Goal: Manage account settings

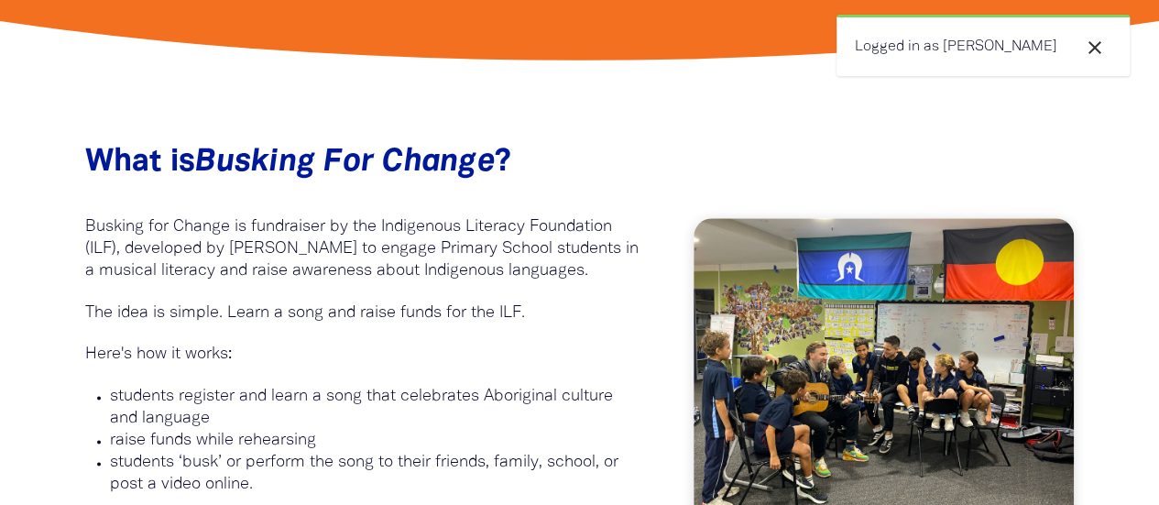
scroll to position [958, 0]
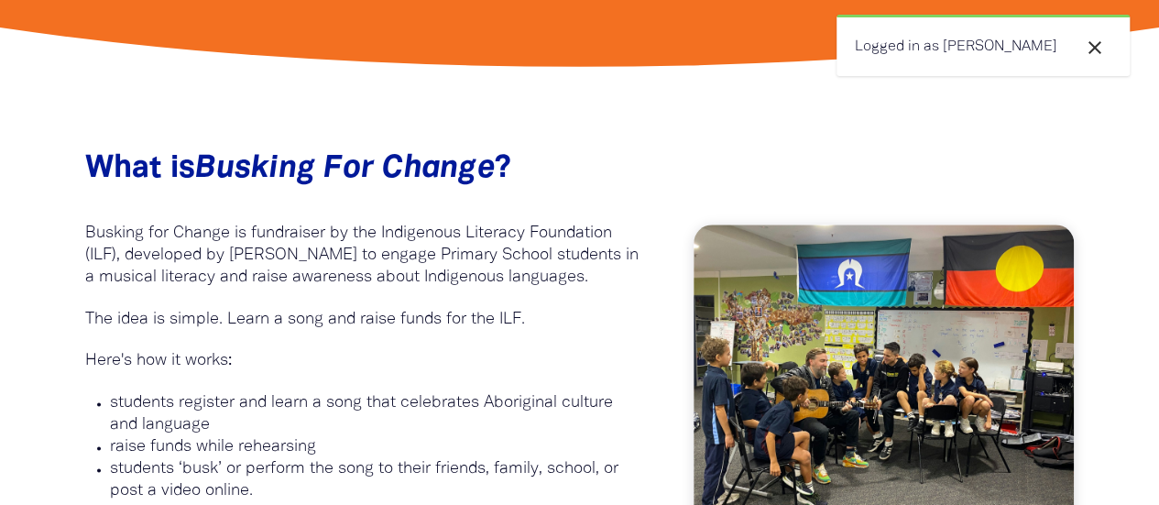
click at [1103, 38] on icon "close" at bounding box center [1094, 48] width 22 height 22
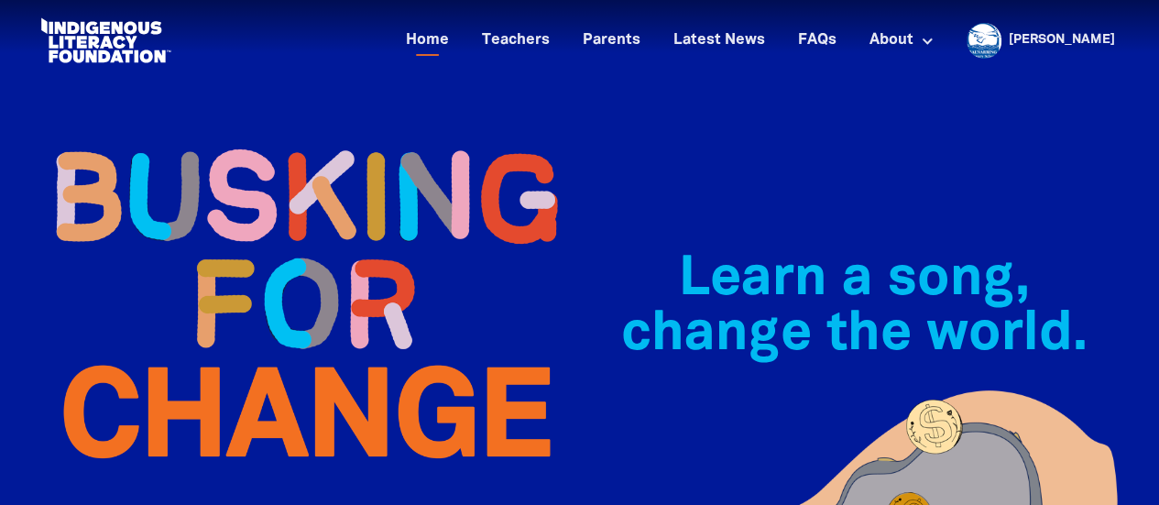
scroll to position [0, 0]
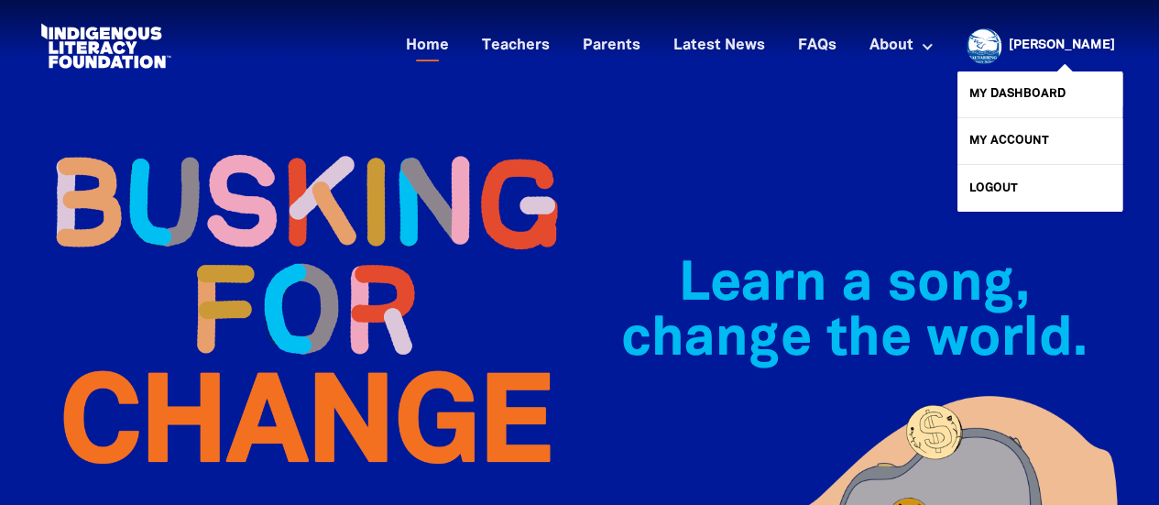
click at [1074, 47] on link "[PERSON_NAME]" at bounding box center [1061, 45] width 106 height 13
click at [1022, 96] on link "My Dashboard" at bounding box center [1039, 94] width 165 height 46
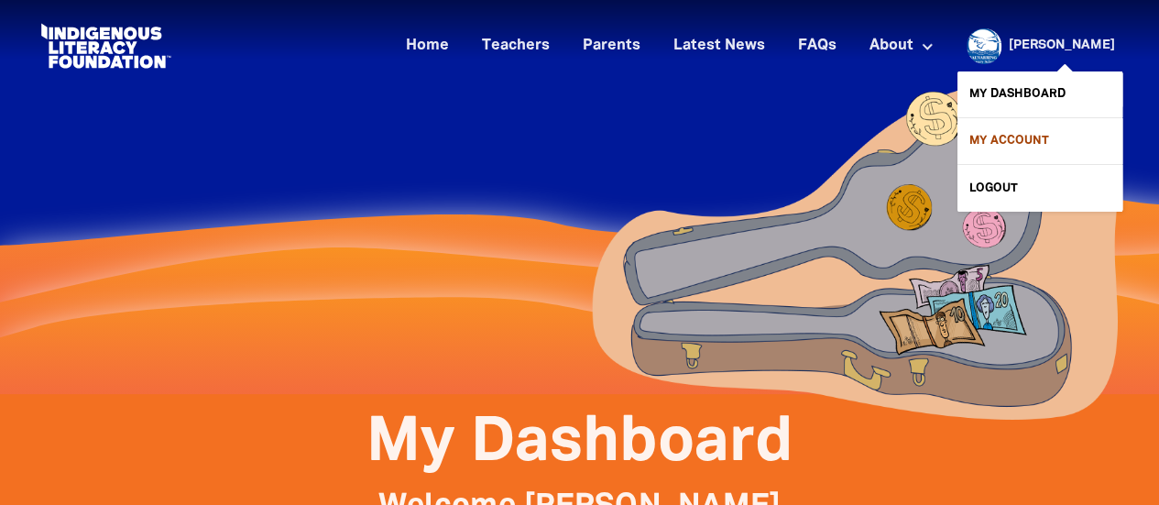
click at [985, 149] on link "My Account" at bounding box center [1039, 141] width 165 height 46
select select "teacher"
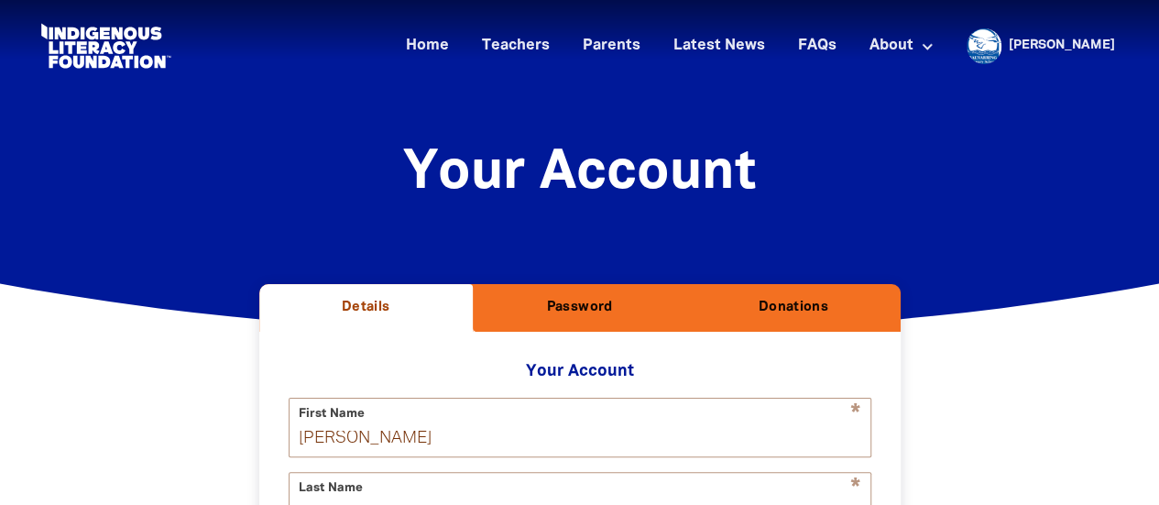
select select "AU"
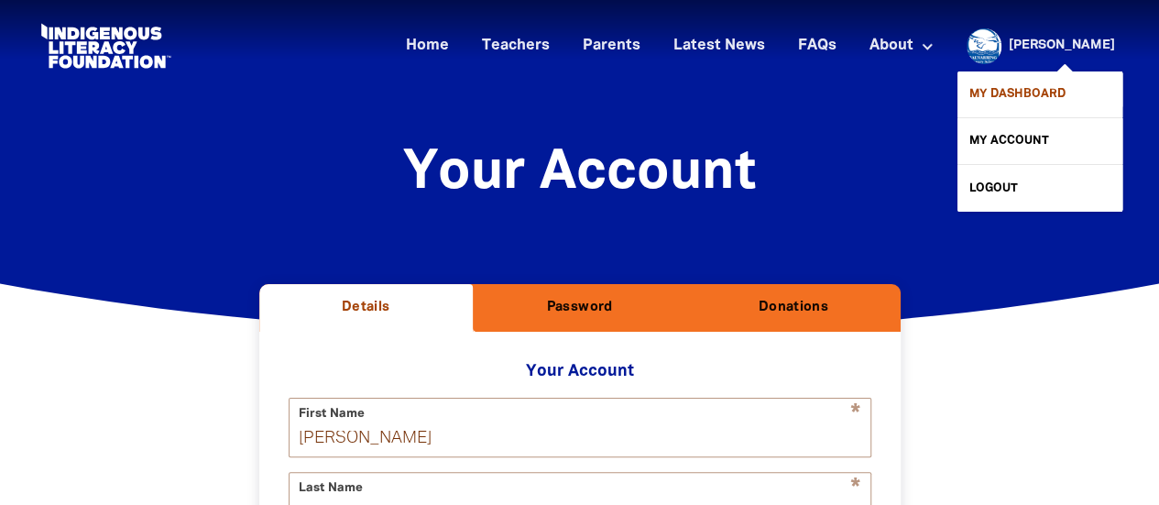
click at [1046, 92] on link "My Dashboard" at bounding box center [1039, 94] width 165 height 46
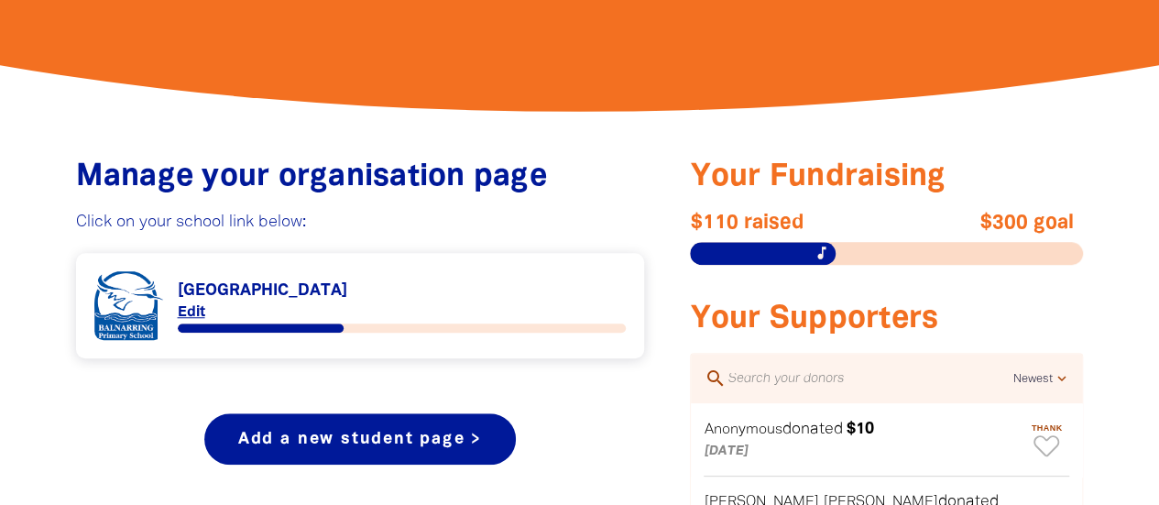
scroll to position [592, 0]
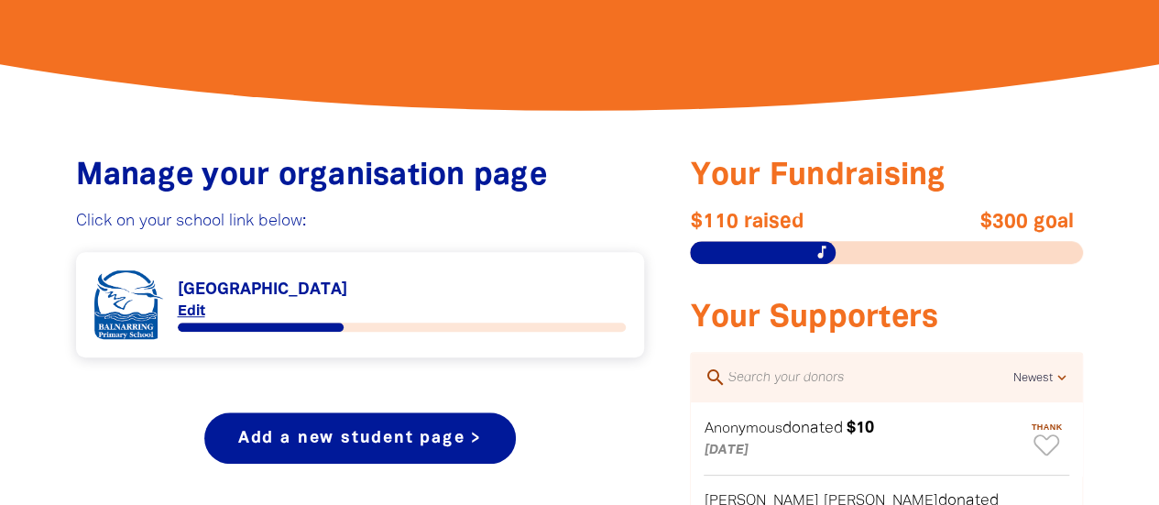
click at [236, 298] on link "Link to [GEOGRAPHIC_DATA]" at bounding box center [360, 304] width 532 height 69
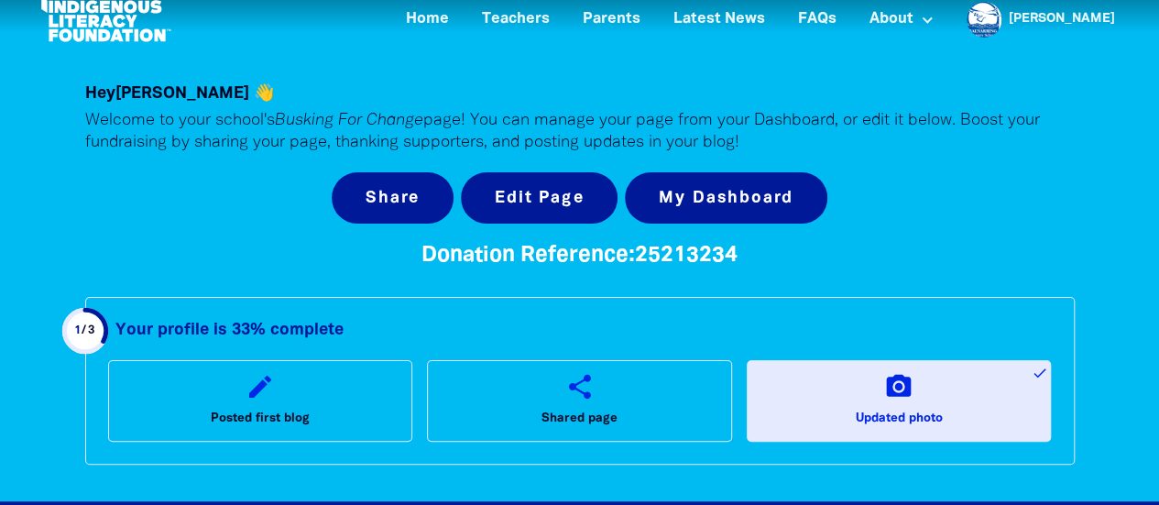
scroll to position [20, 0]
